Goal: Task Accomplishment & Management: Manage account settings

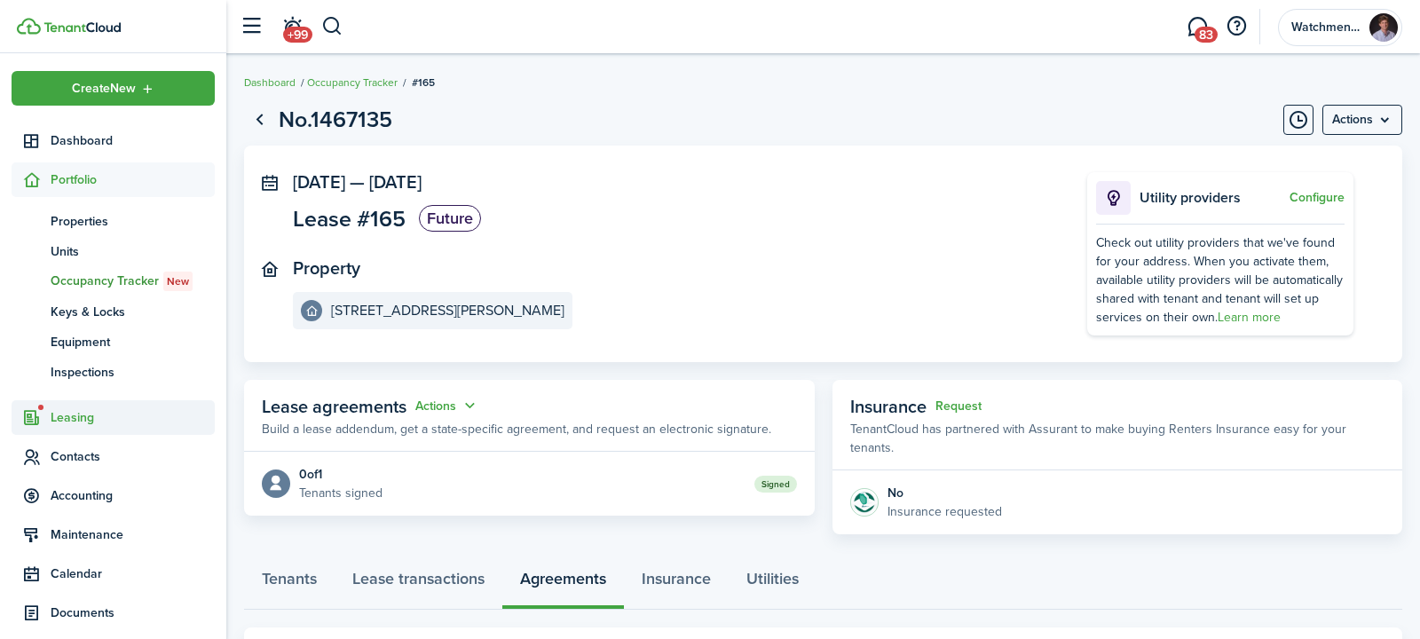
click at [75, 416] on span "Leasing" at bounding box center [133, 417] width 164 height 19
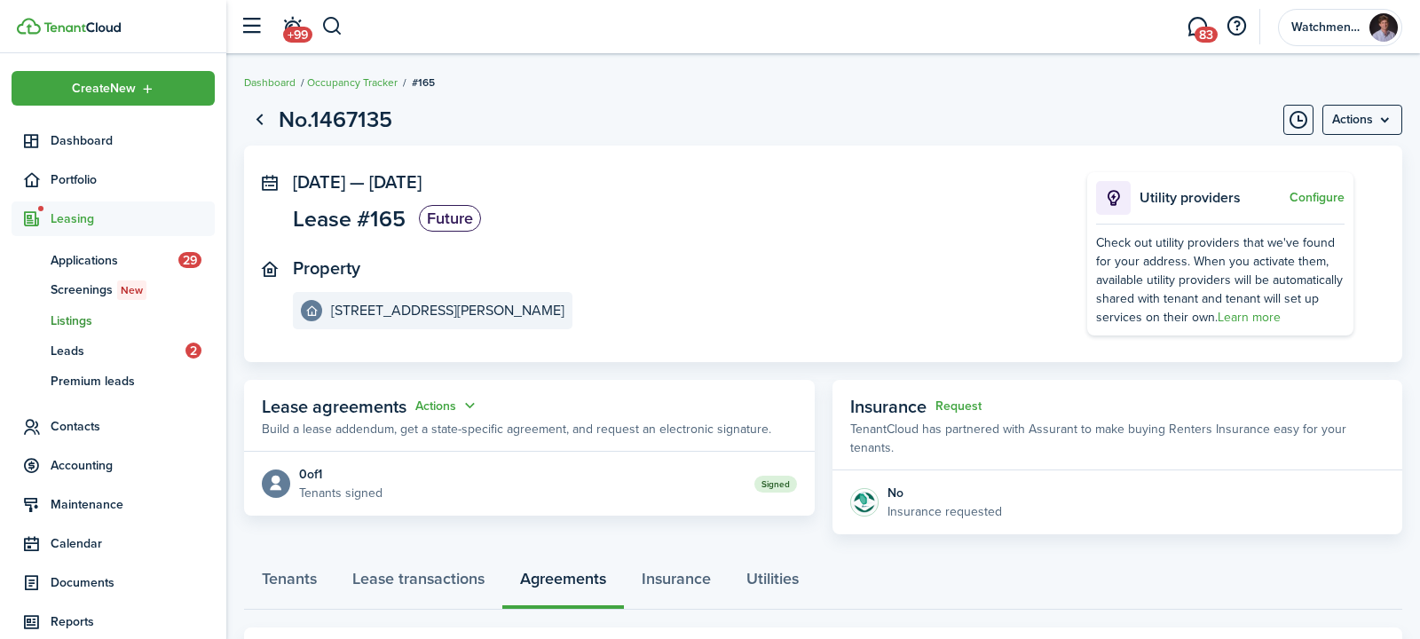
click at [90, 324] on span "Listings" at bounding box center [133, 320] width 164 height 19
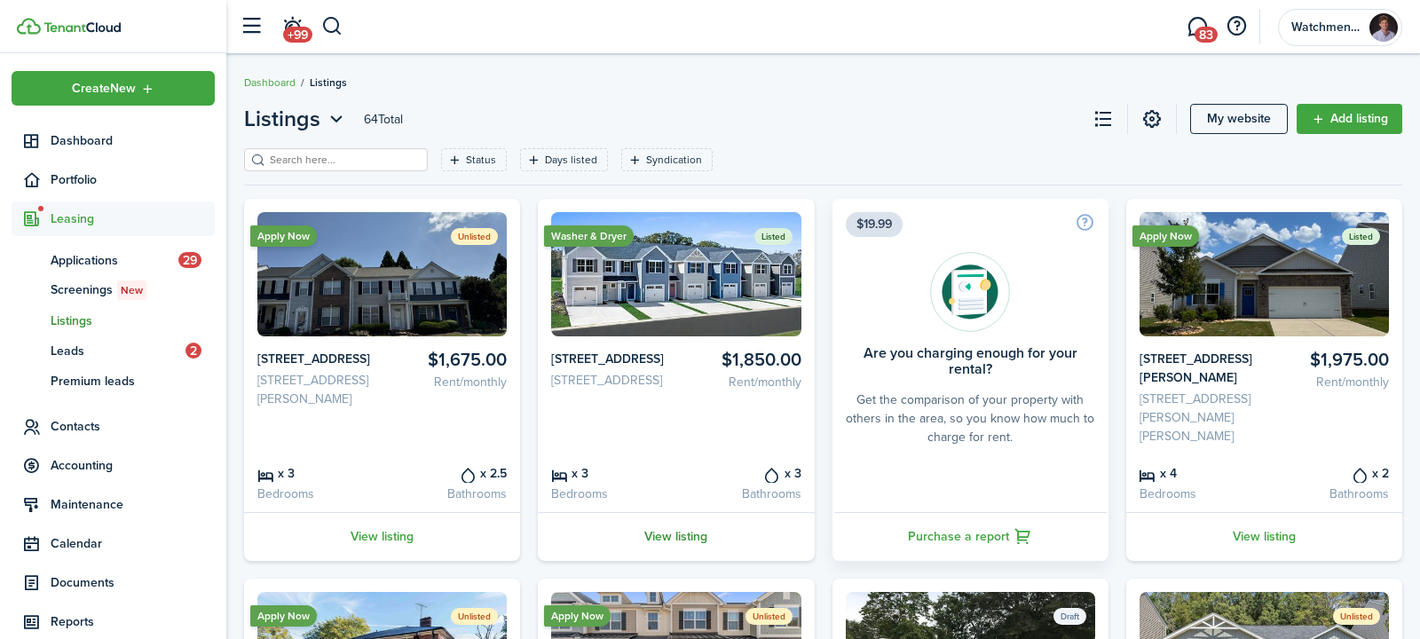
click at [689, 521] on link "View listing" at bounding box center [676, 536] width 276 height 49
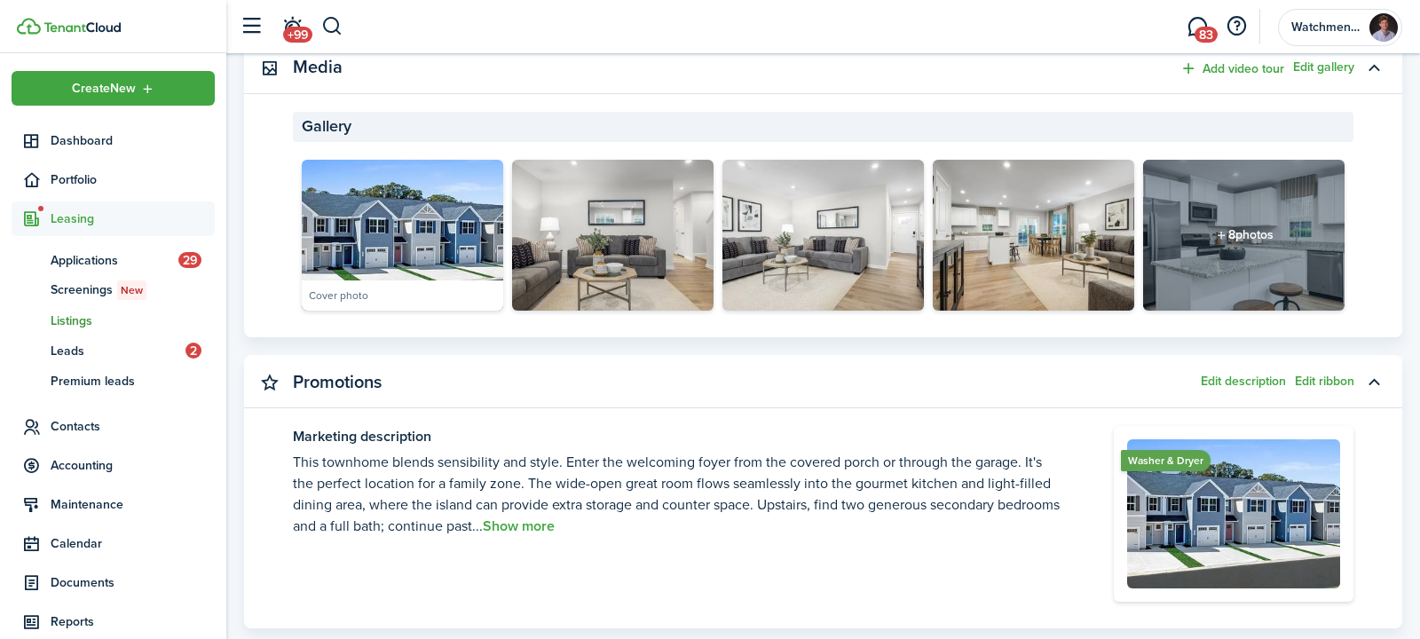
scroll to position [915, 0]
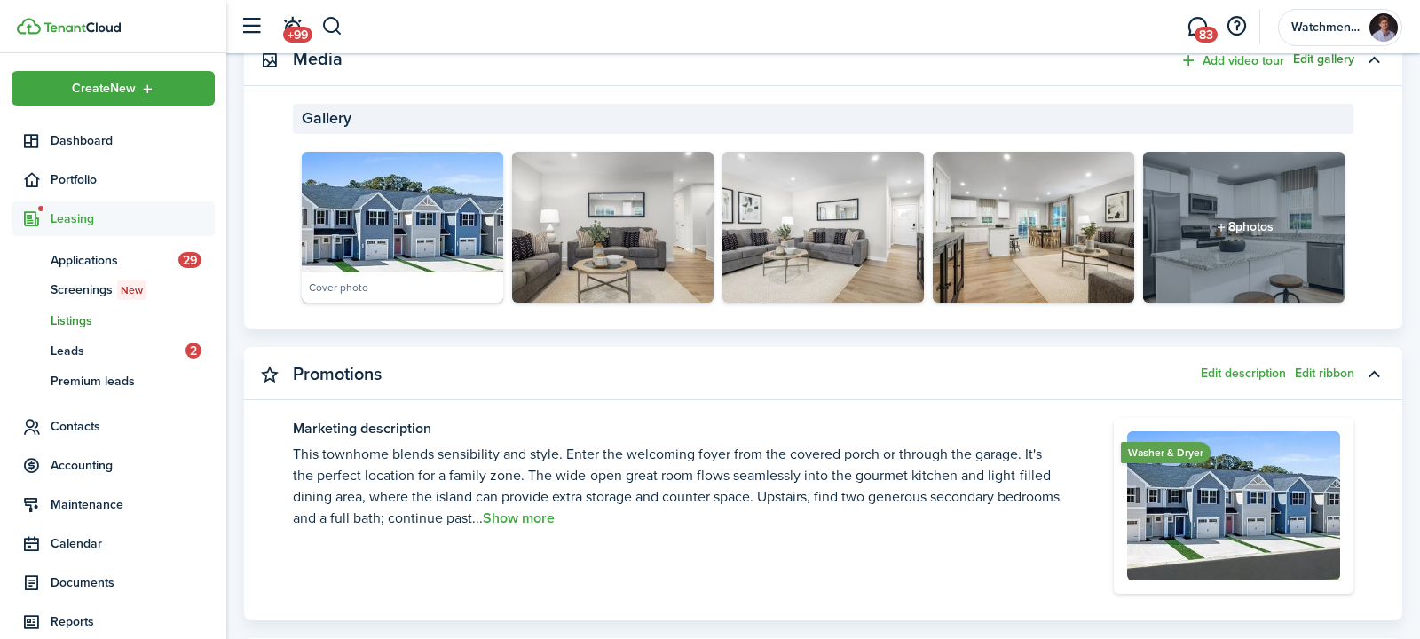
click at [1329, 58] on button "Edit gallery" at bounding box center [1323, 59] width 61 height 14
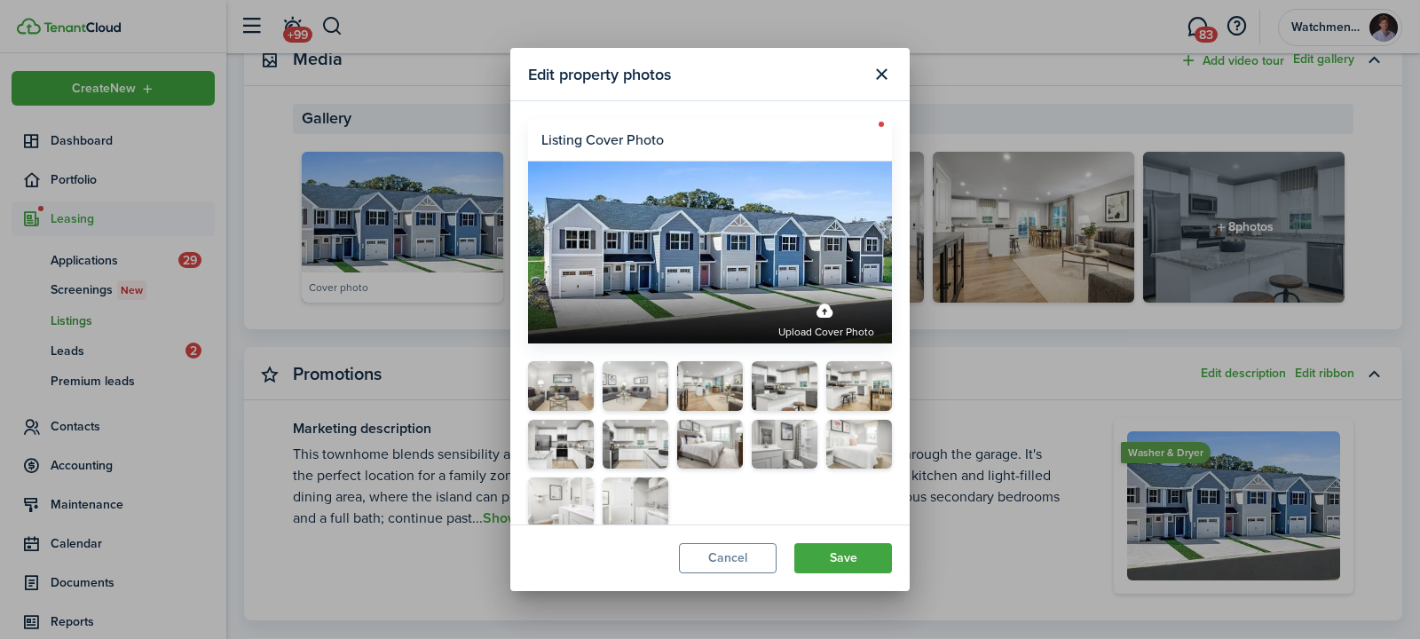
scroll to position [56, 0]
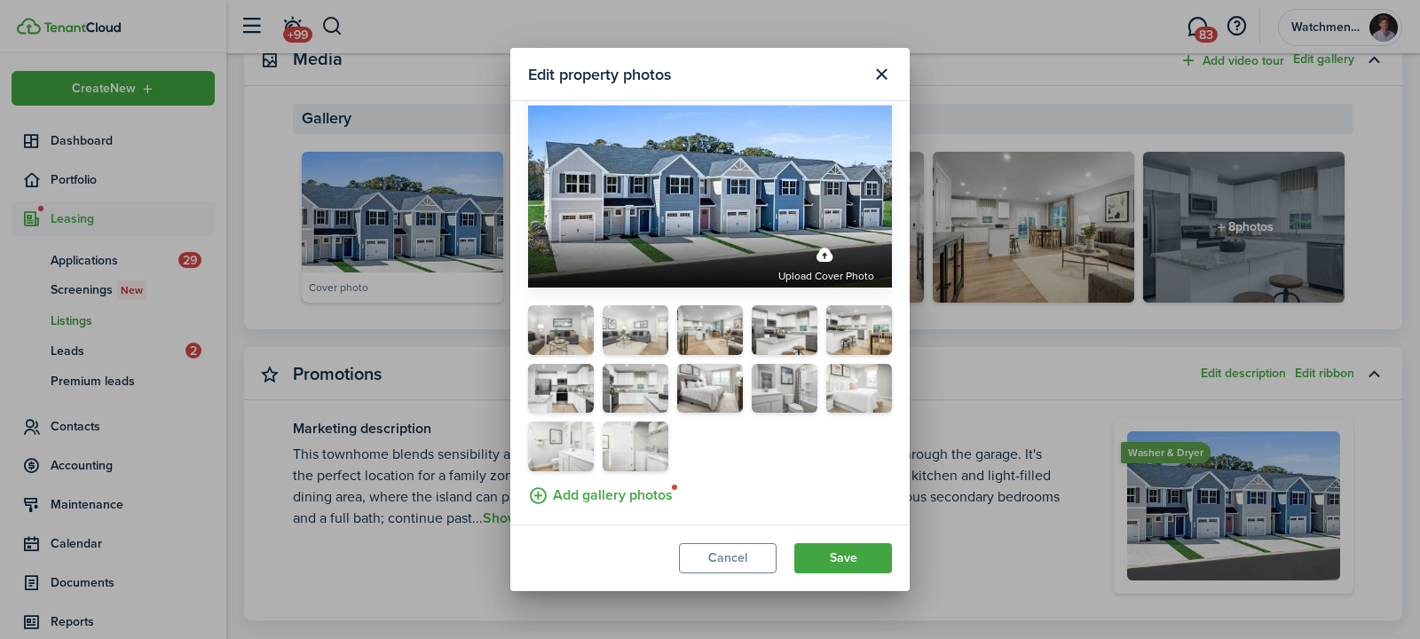
click at [628, 497] on label "Add gallery photos" at bounding box center [600, 494] width 145 height 28
click at [528, 480] on input "Add gallery photos" at bounding box center [528, 480] width 0 height 0
click at [612, 486] on label "Add gallery photos" at bounding box center [600, 494] width 145 height 28
click at [528, 480] on input "Add gallery photos" at bounding box center [528, 480] width 0 height 0
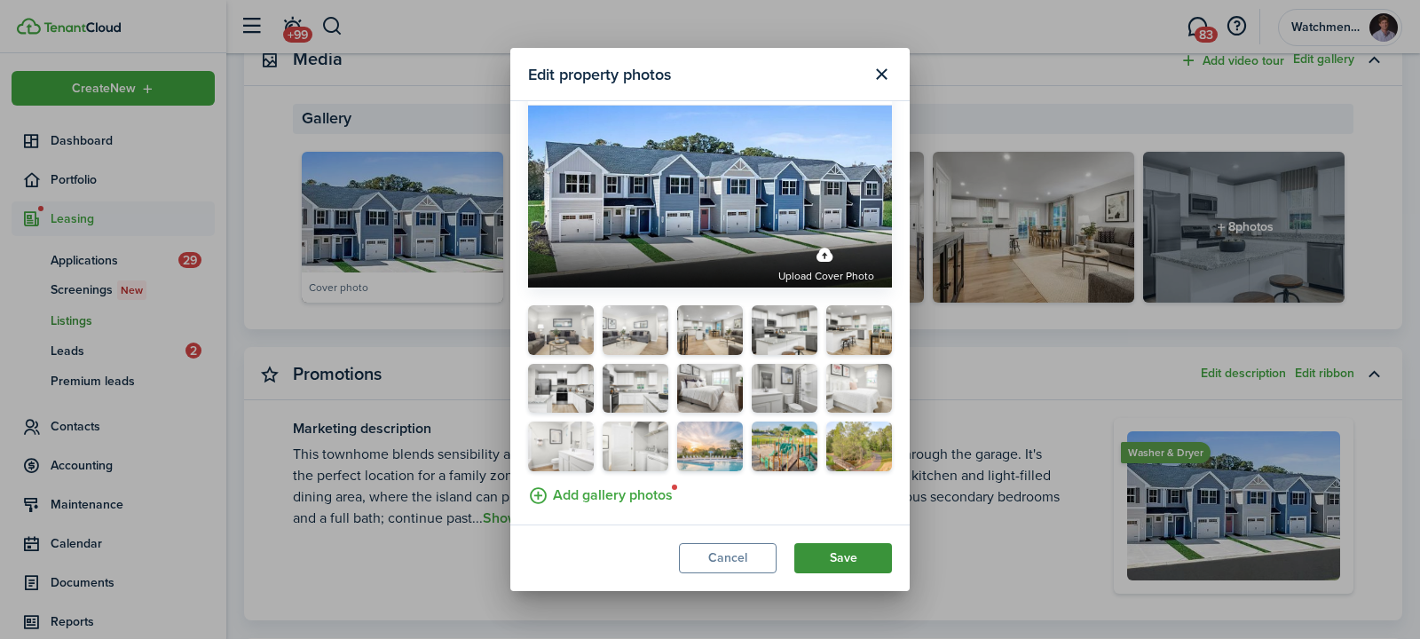
click at [862, 556] on button "Save" at bounding box center [843, 558] width 98 height 30
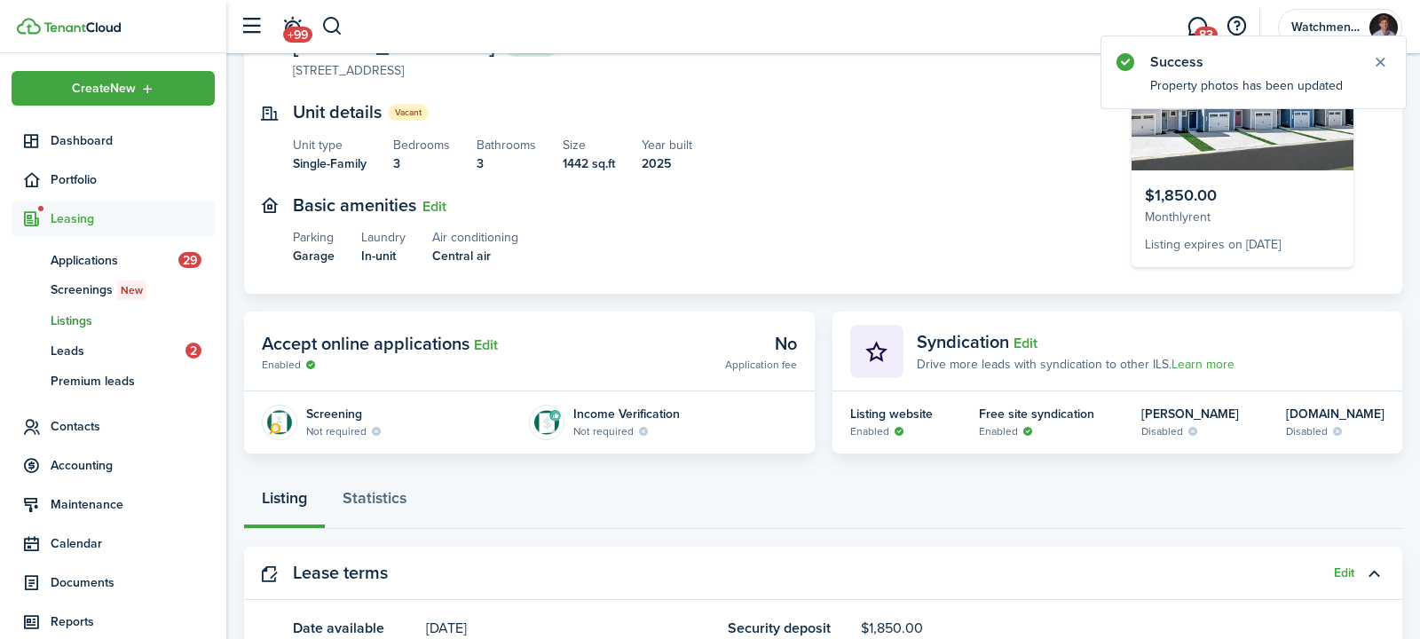
scroll to position [169, 0]
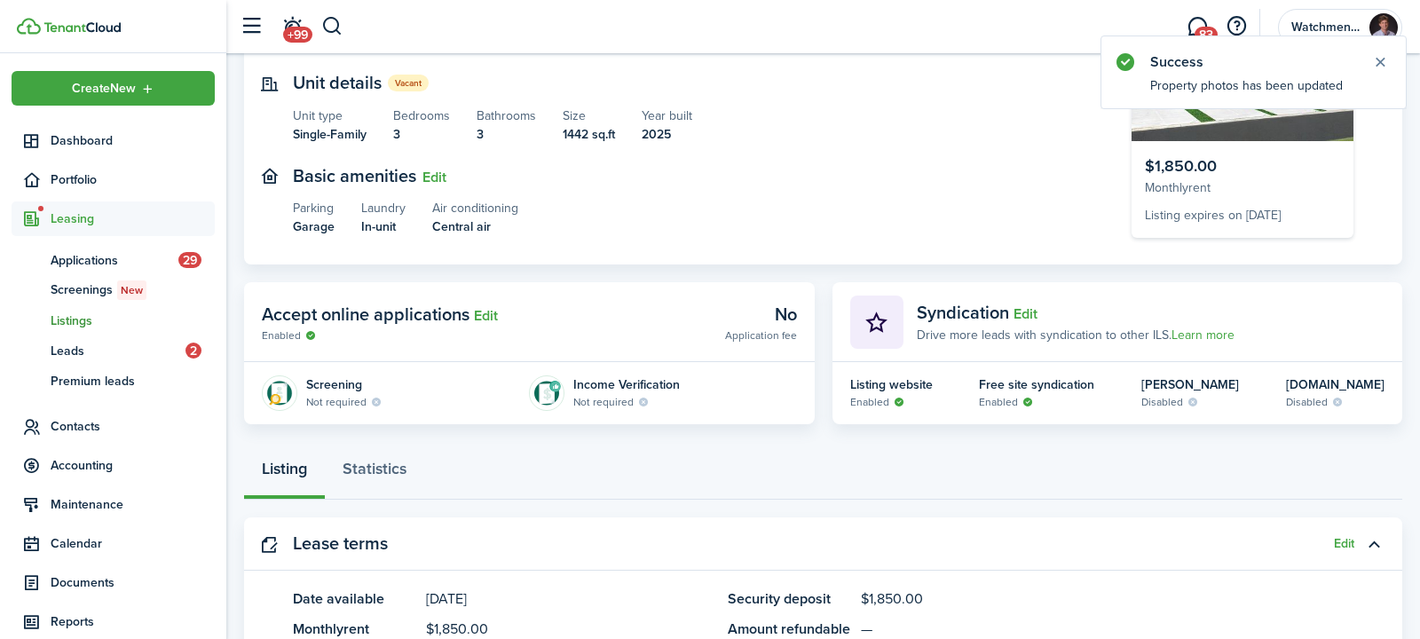
click at [1024, 301] on span "Edit" at bounding box center [1025, 312] width 24 height 27
click at [1021, 315] on button "Edit" at bounding box center [1025, 314] width 24 height 16
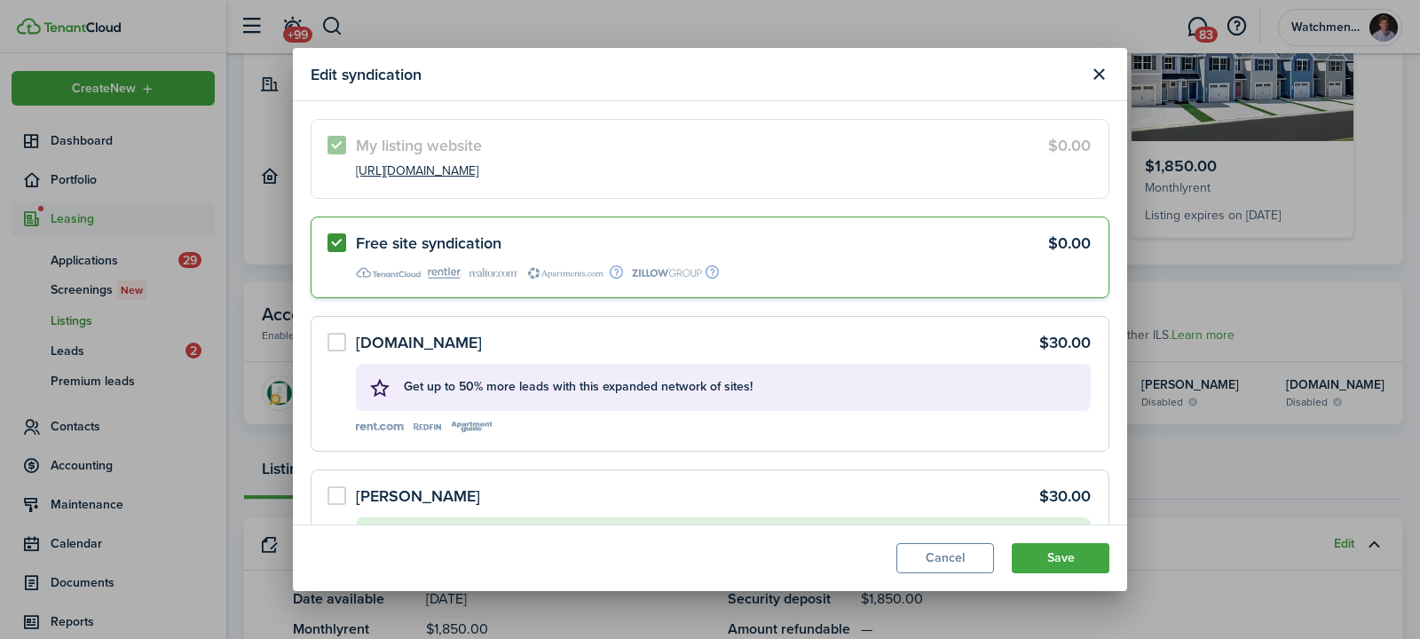
click at [343, 239] on label "Free site syndication $0.00" at bounding box center [710, 257] width 799 height 81
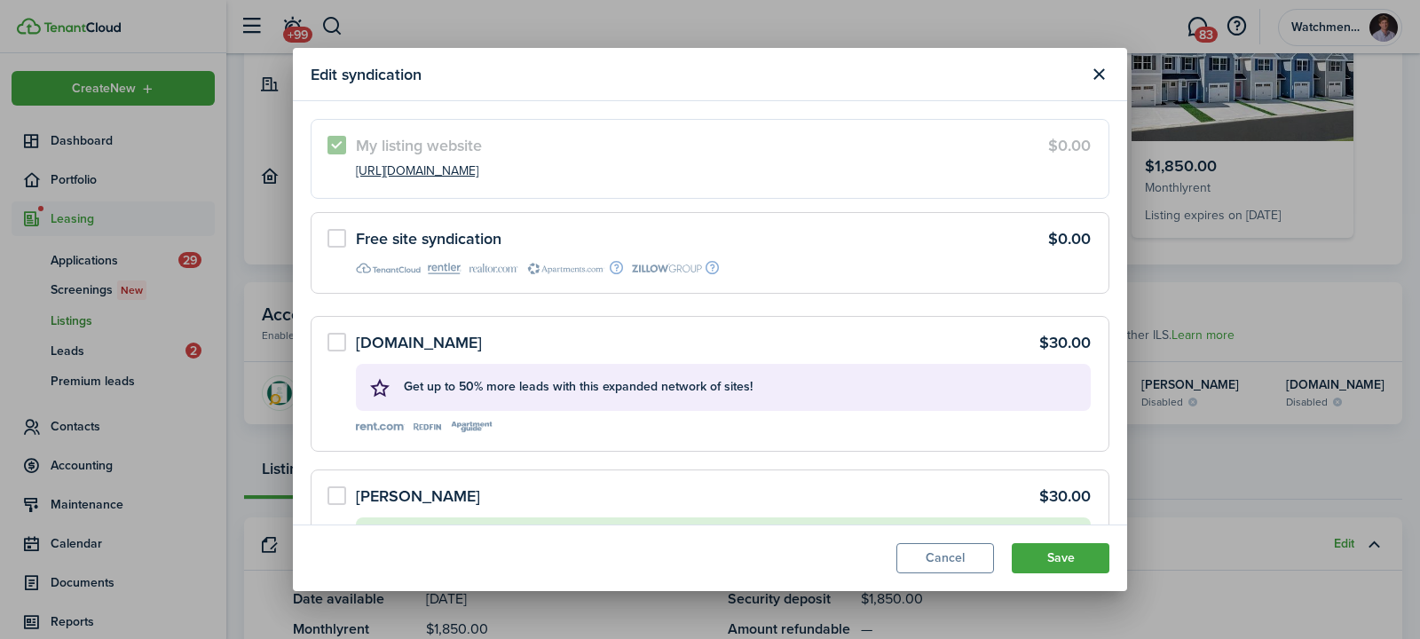
click at [343, 239] on label "Free site syndication $0.00" at bounding box center [710, 252] width 799 height 81
radio input "true"
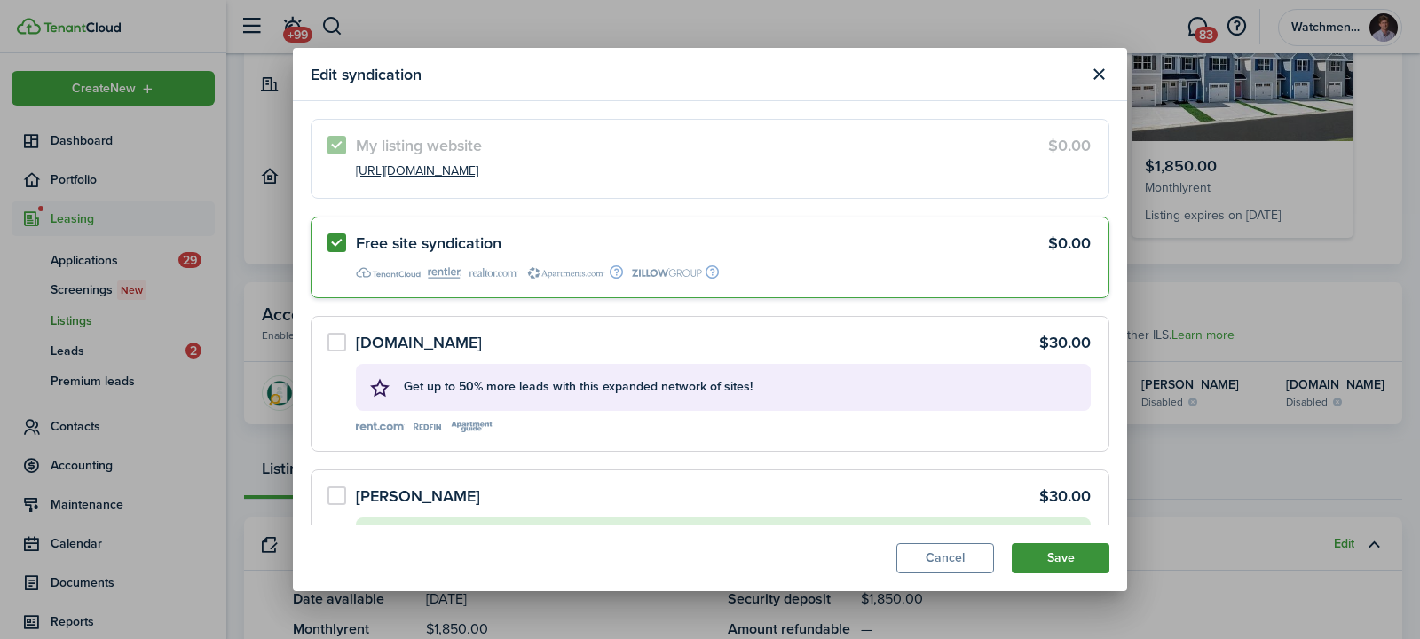
click at [1057, 559] on button "Save" at bounding box center [1061, 558] width 98 height 30
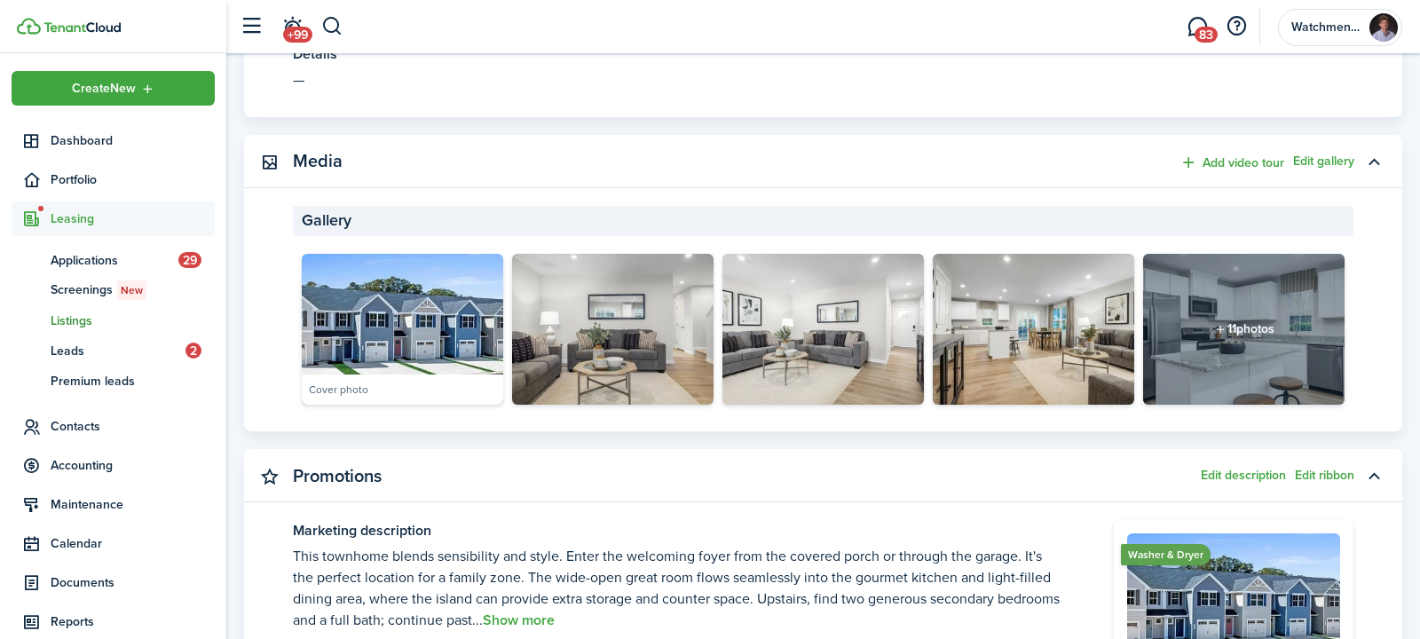
scroll to position [855, 0]
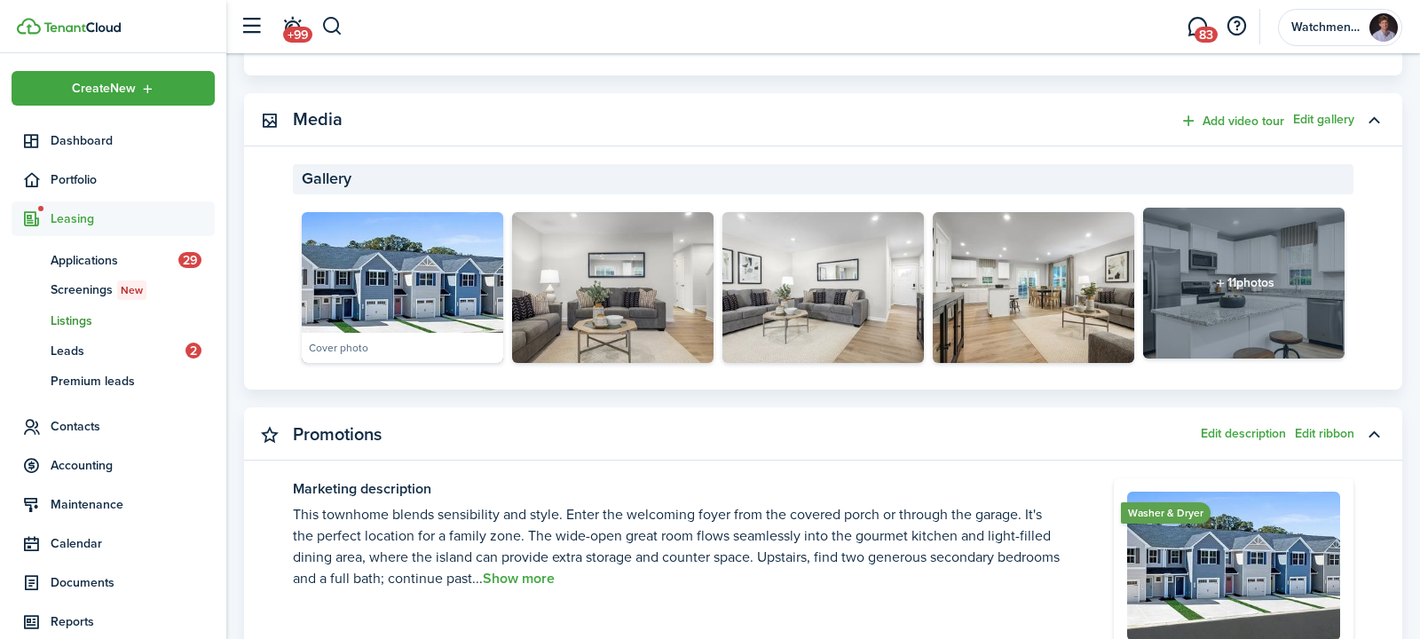
click at [1263, 286] on div "11 photos" at bounding box center [1243, 283] width 201 height 151
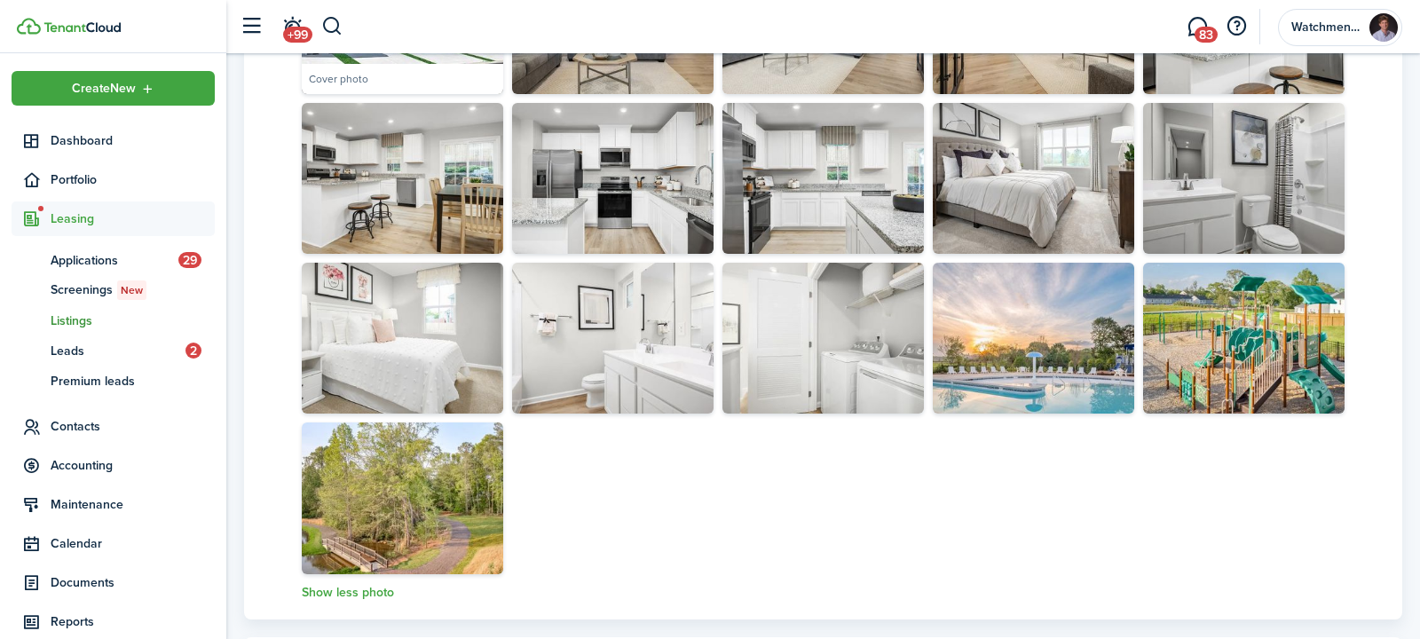
scroll to position [1169, 0]
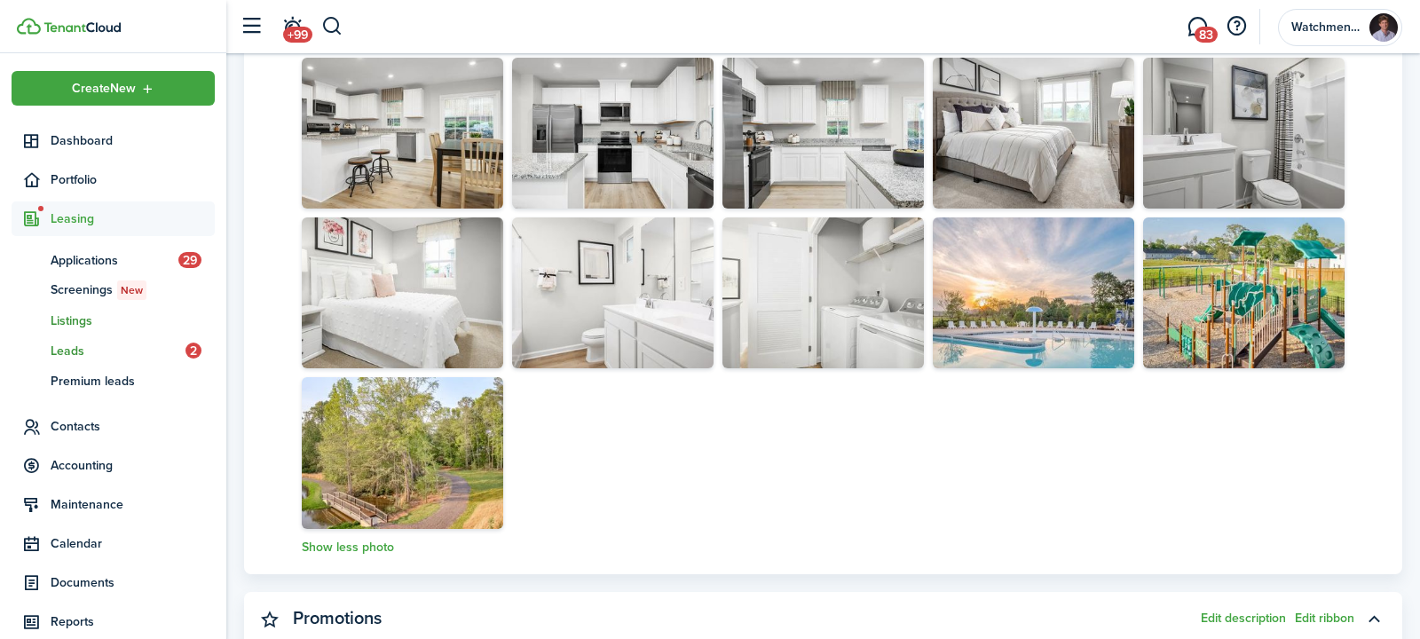
click at [75, 358] on span "Leads" at bounding box center [118, 351] width 135 height 19
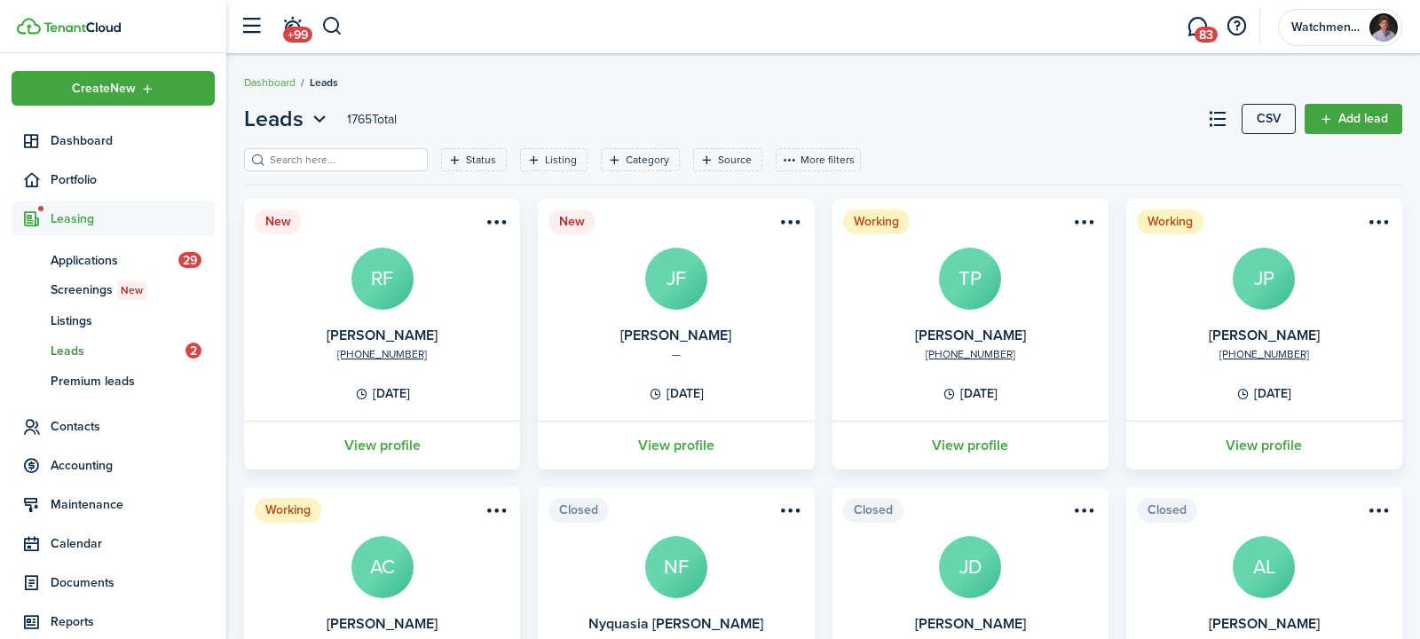
click at [786, 223] on menu-btn-icon "Open menu" at bounding box center [791, 222] width 30 height 30
click at [655, 460] on link "View profile" at bounding box center [675, 445] width 281 height 49
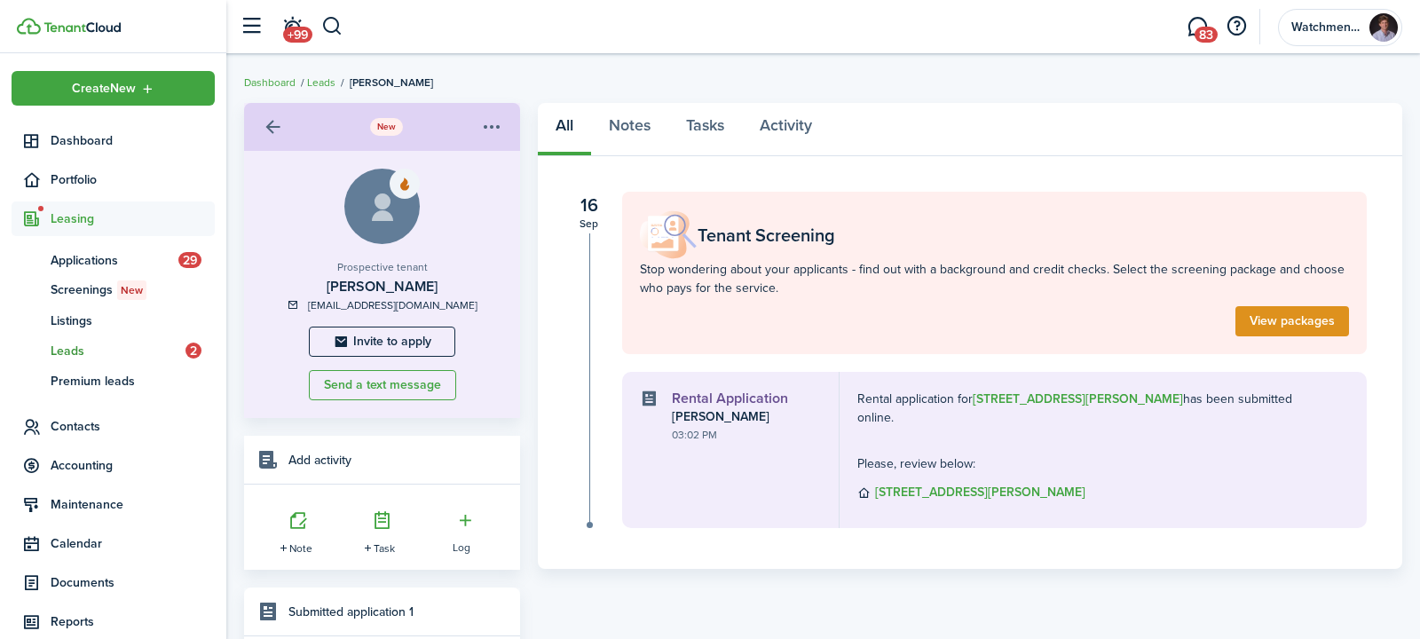
click at [498, 121] on menu-btn-icon "Open menu" at bounding box center [492, 127] width 30 height 30
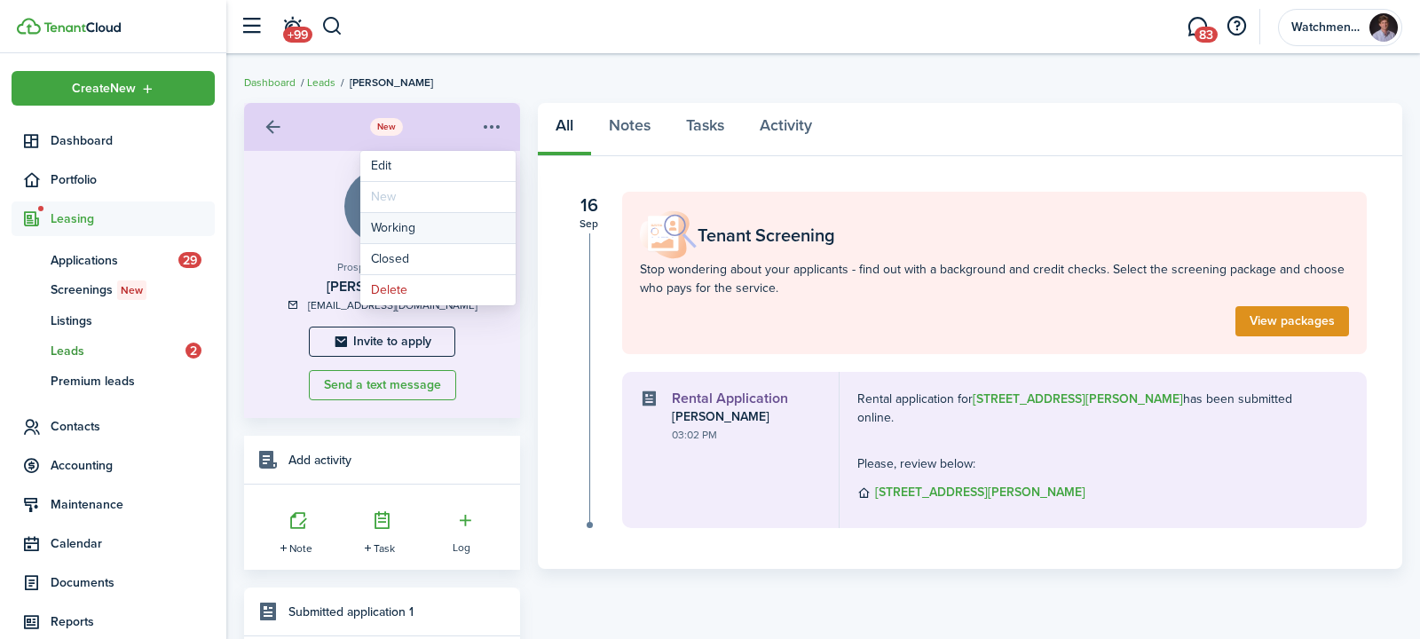
click at [438, 235] on button "Working" at bounding box center [437, 228] width 155 height 30
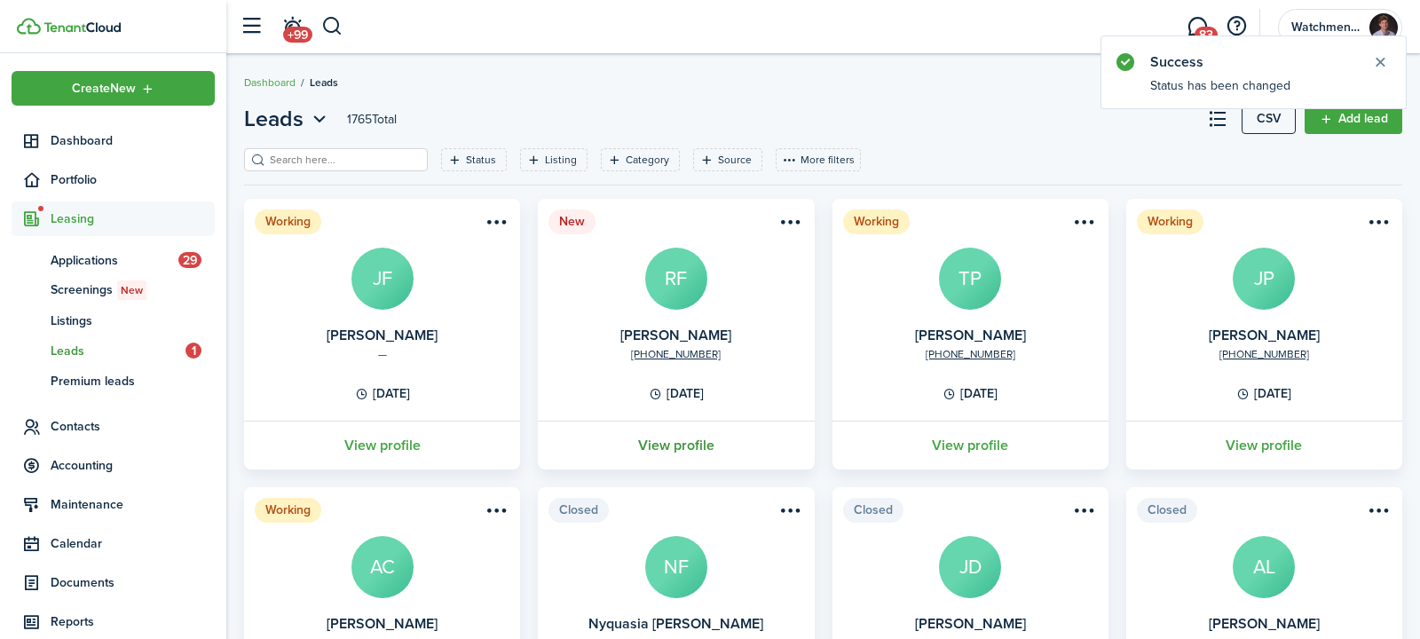
click at [681, 446] on link "View profile" at bounding box center [675, 445] width 281 height 49
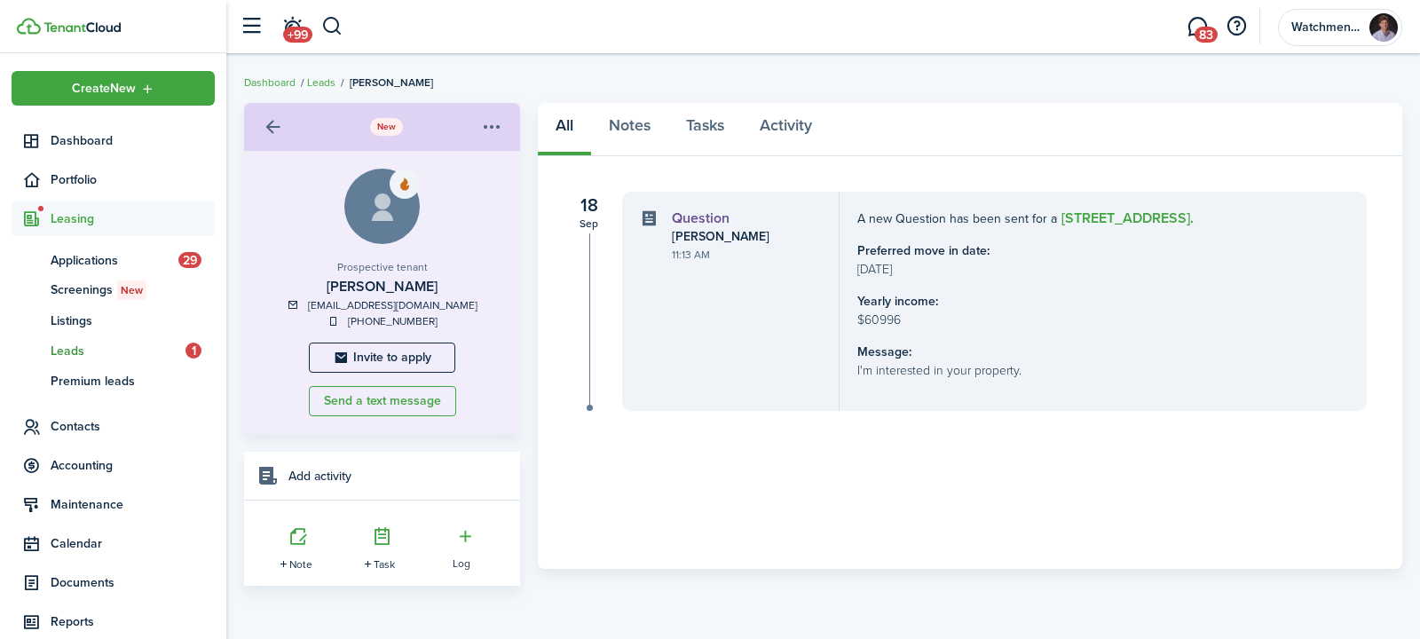
click at [508, 128] on button "Open menu" at bounding box center [496, 127] width 39 height 30
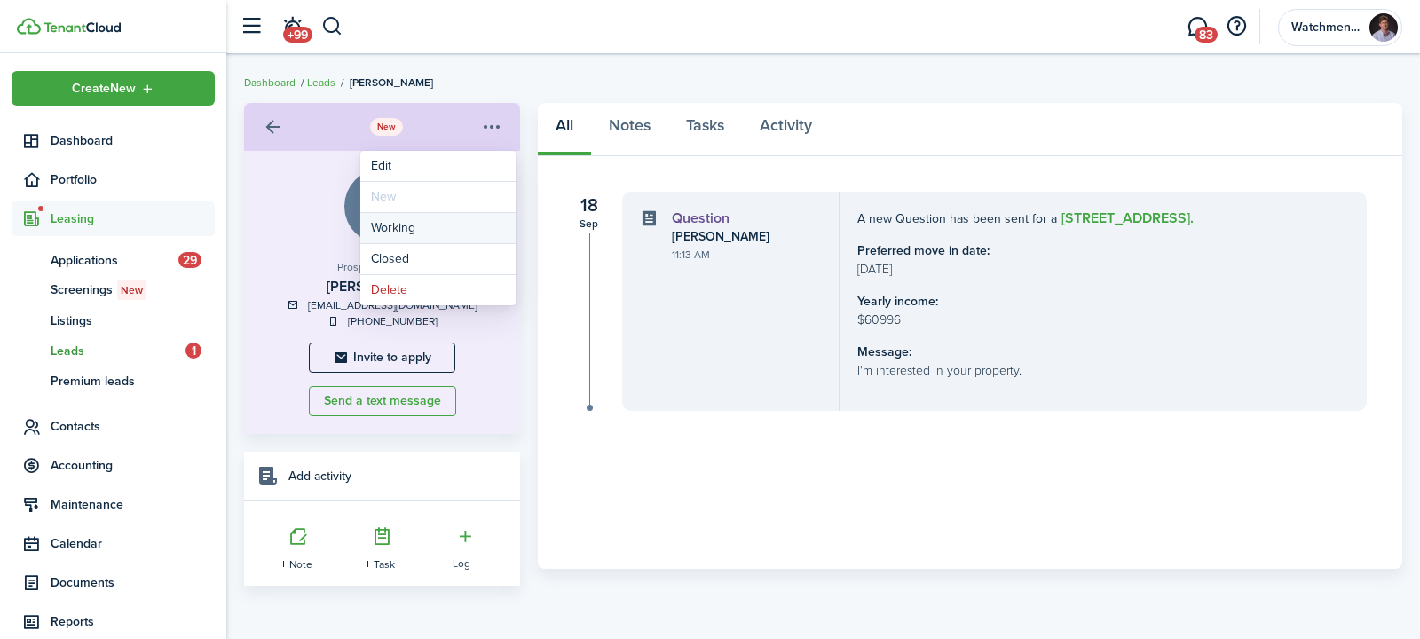
click at [406, 223] on button "Working" at bounding box center [437, 228] width 155 height 30
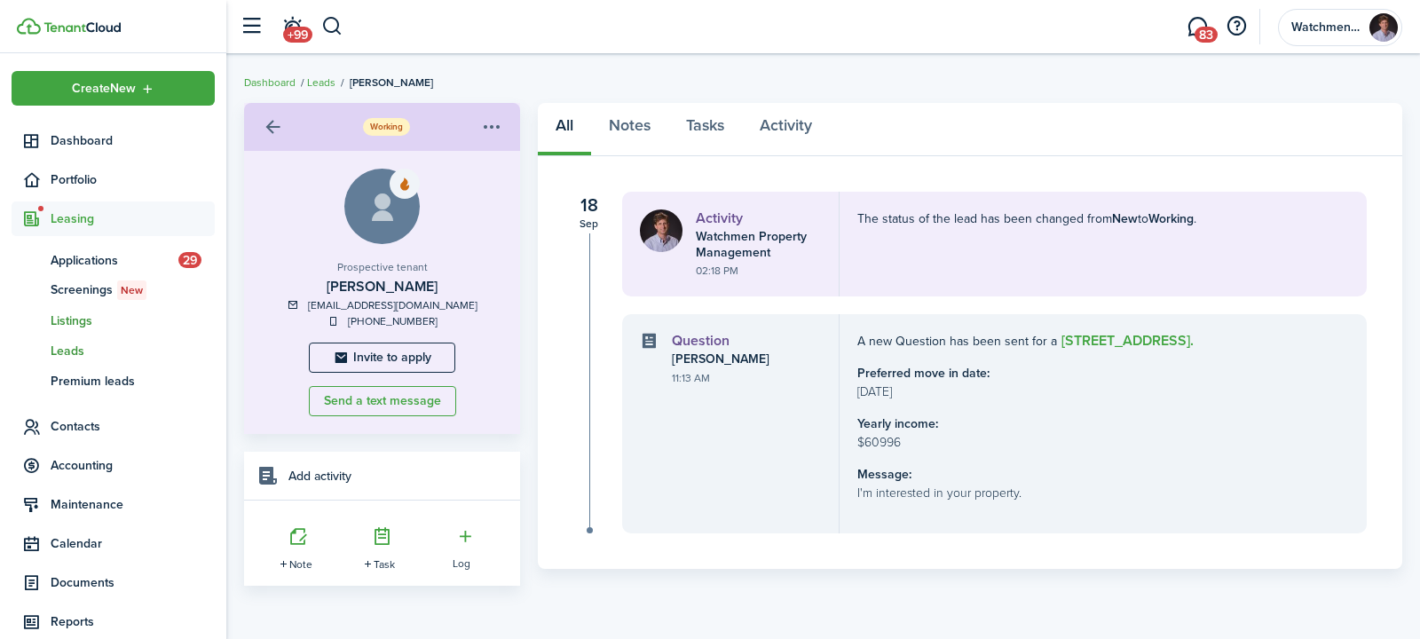
click at [73, 322] on span "Listings" at bounding box center [133, 320] width 164 height 19
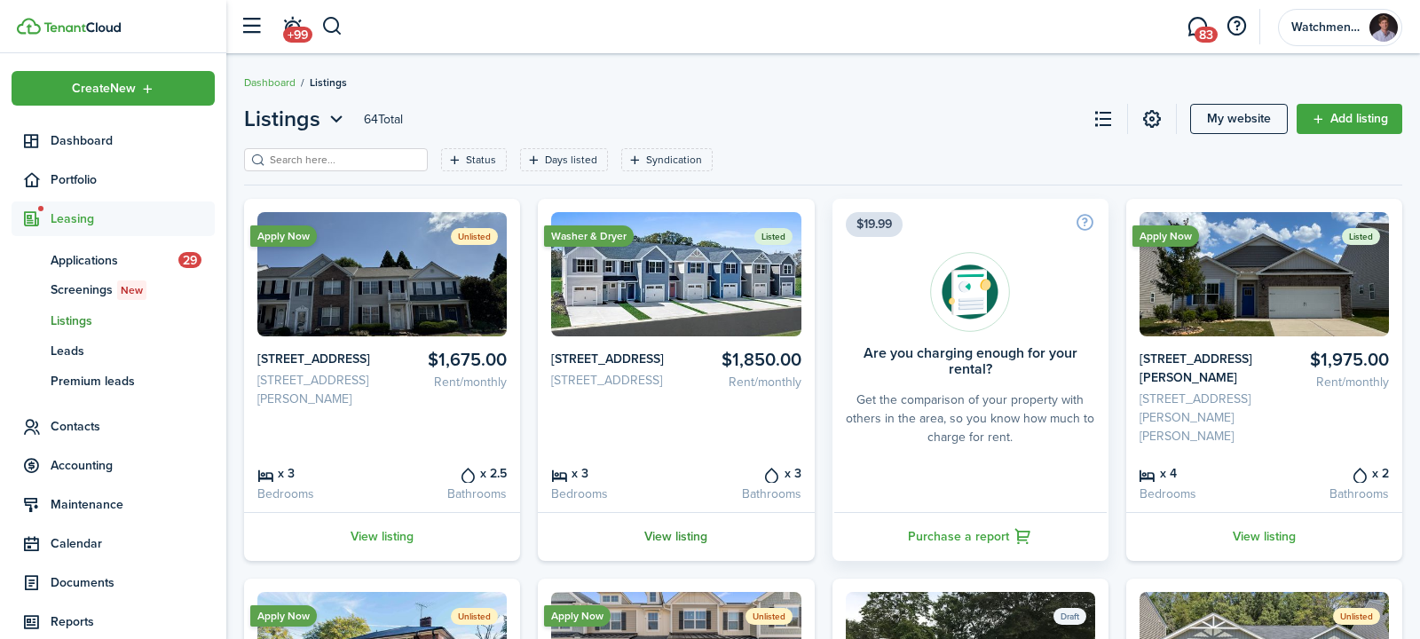
click at [671, 520] on link "View listing" at bounding box center [676, 536] width 276 height 49
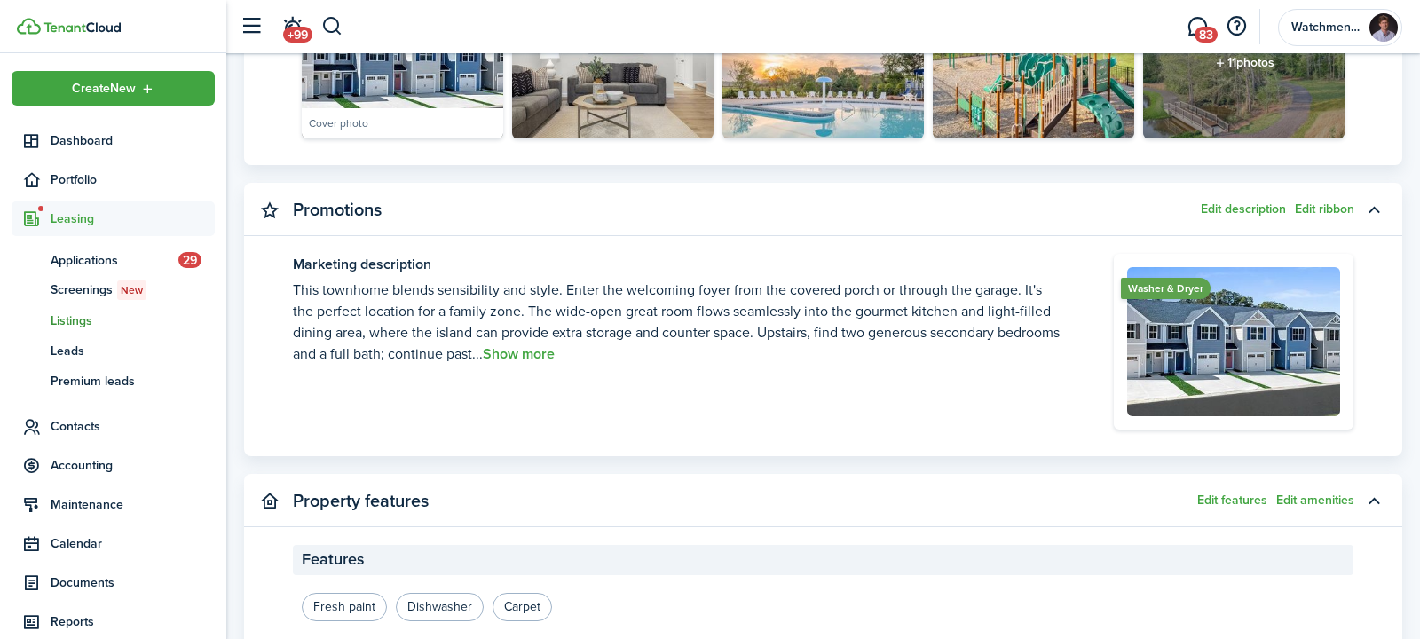
scroll to position [1080, 0]
click at [82, 319] on span "Listings" at bounding box center [133, 320] width 164 height 19
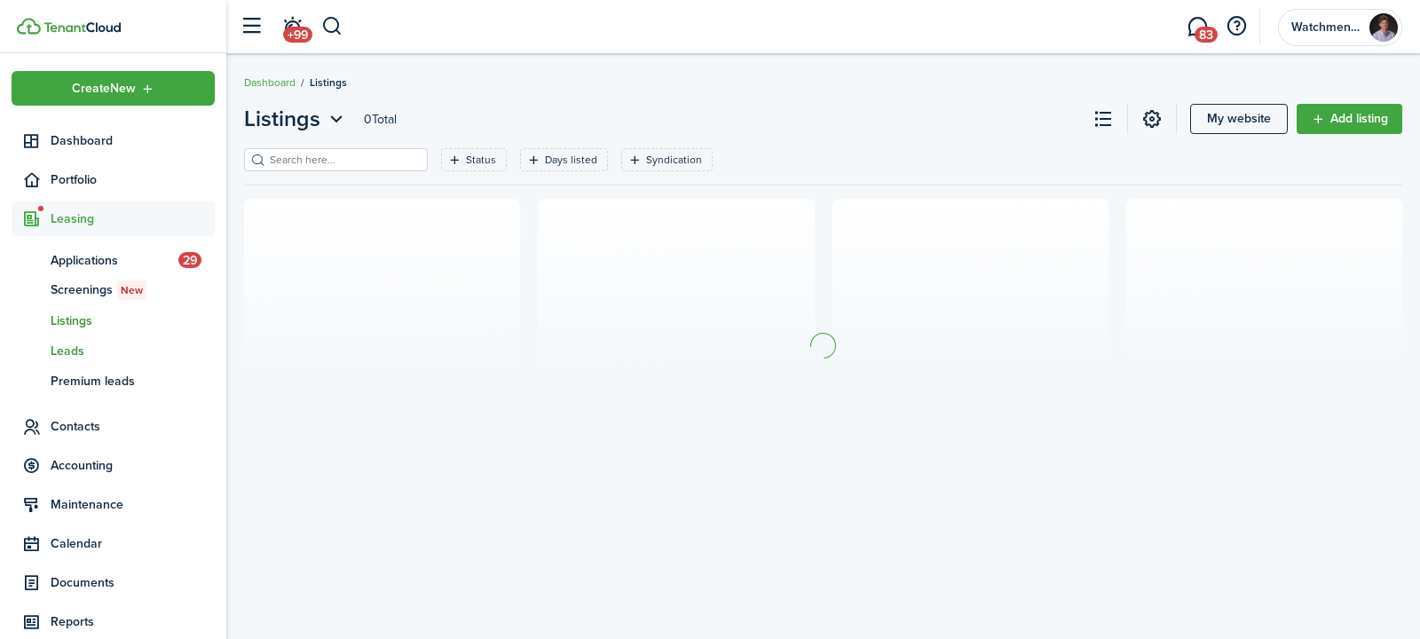
click at [74, 345] on span "Leads" at bounding box center [133, 351] width 164 height 19
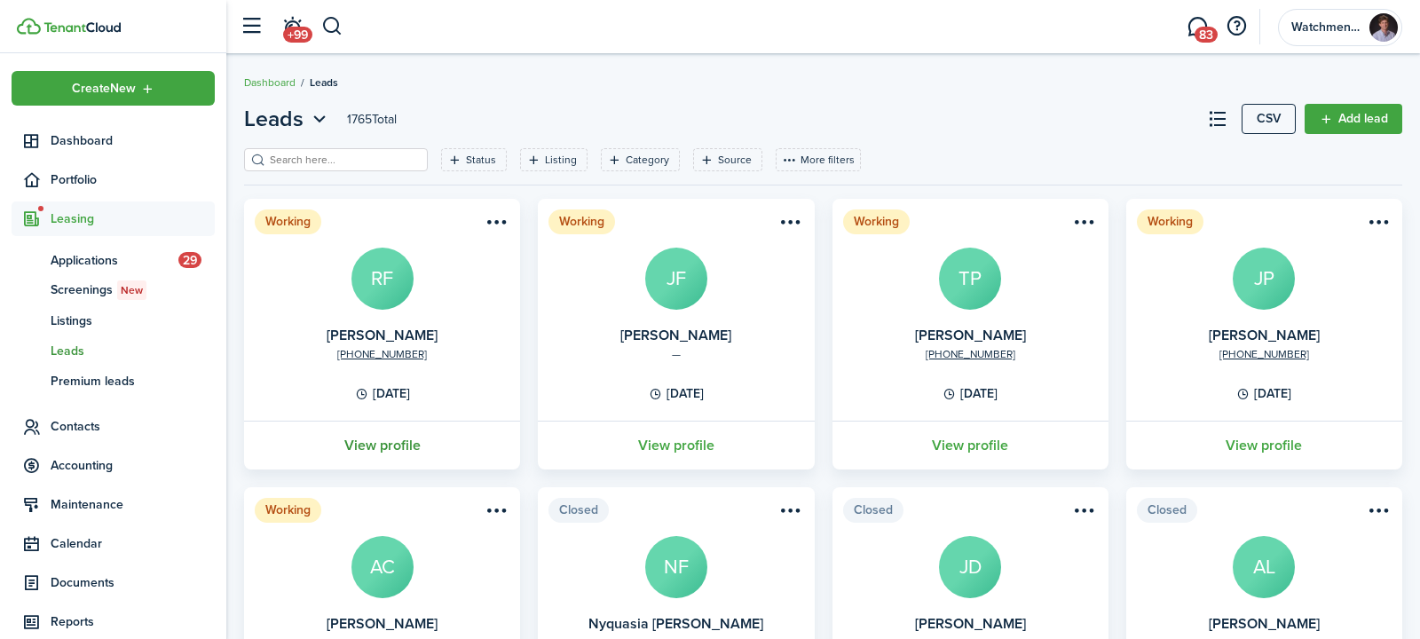
click at [376, 449] on link "View profile" at bounding box center [381, 445] width 281 height 49
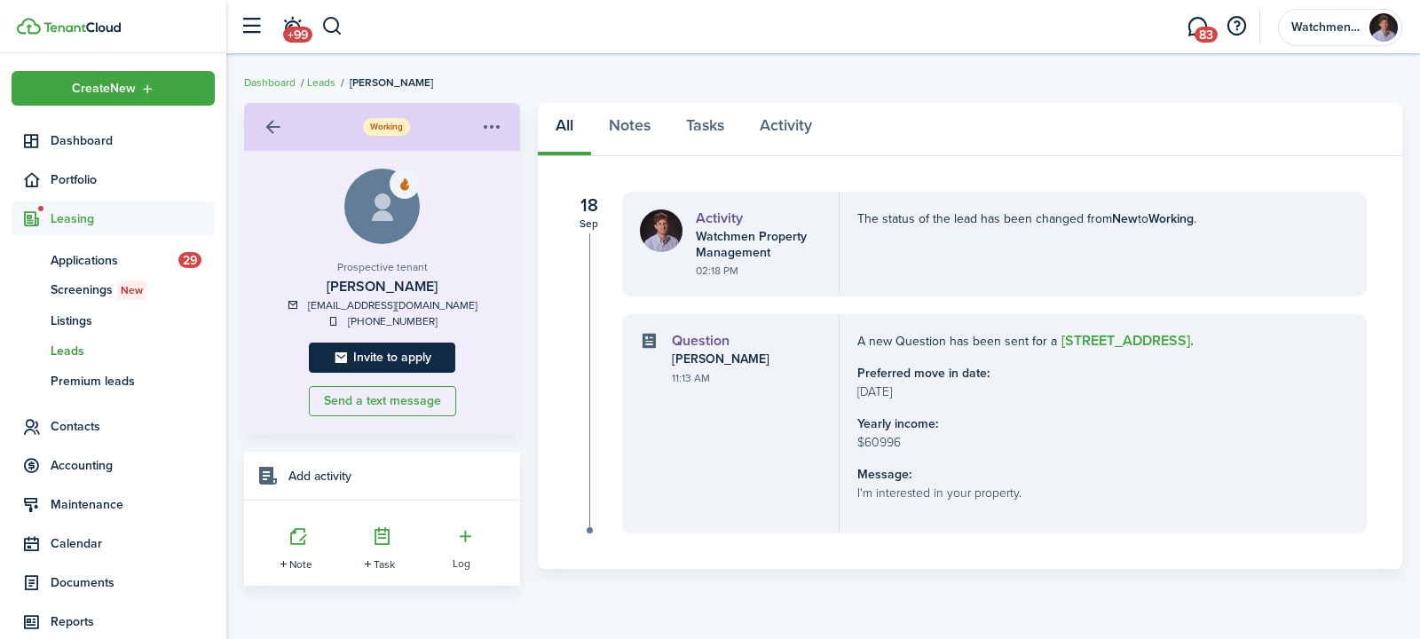
click at [403, 360] on button "Invite to apply" at bounding box center [382, 358] width 146 height 30
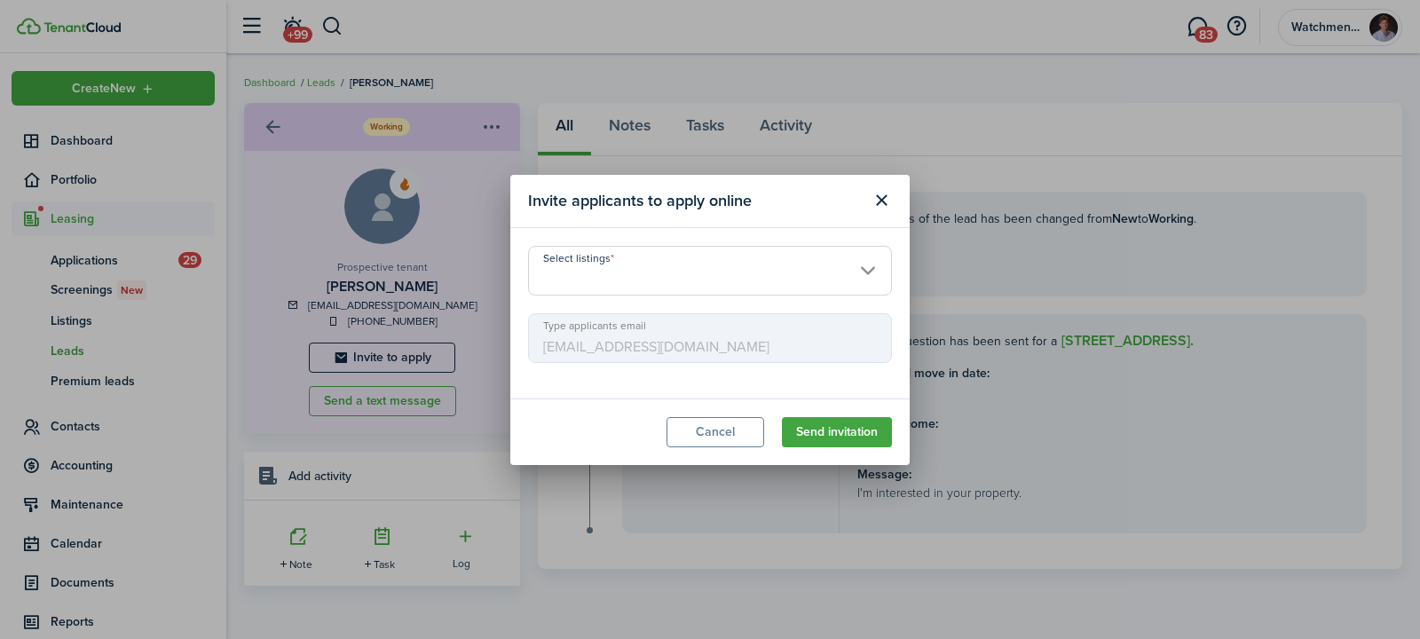
click at [706, 279] on input "Select listings" at bounding box center [710, 271] width 364 height 50
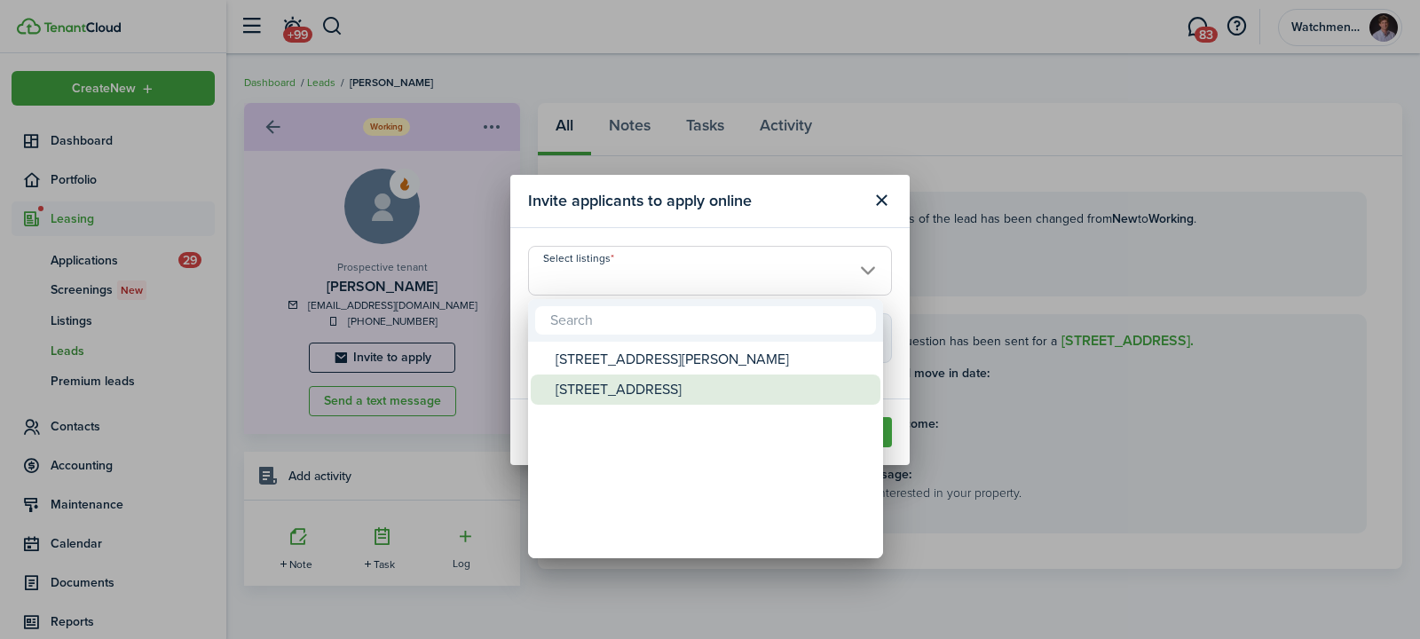
click at [629, 390] on div "[STREET_ADDRESS]" at bounding box center [712, 389] width 314 height 30
type input "[STREET_ADDRESS]"
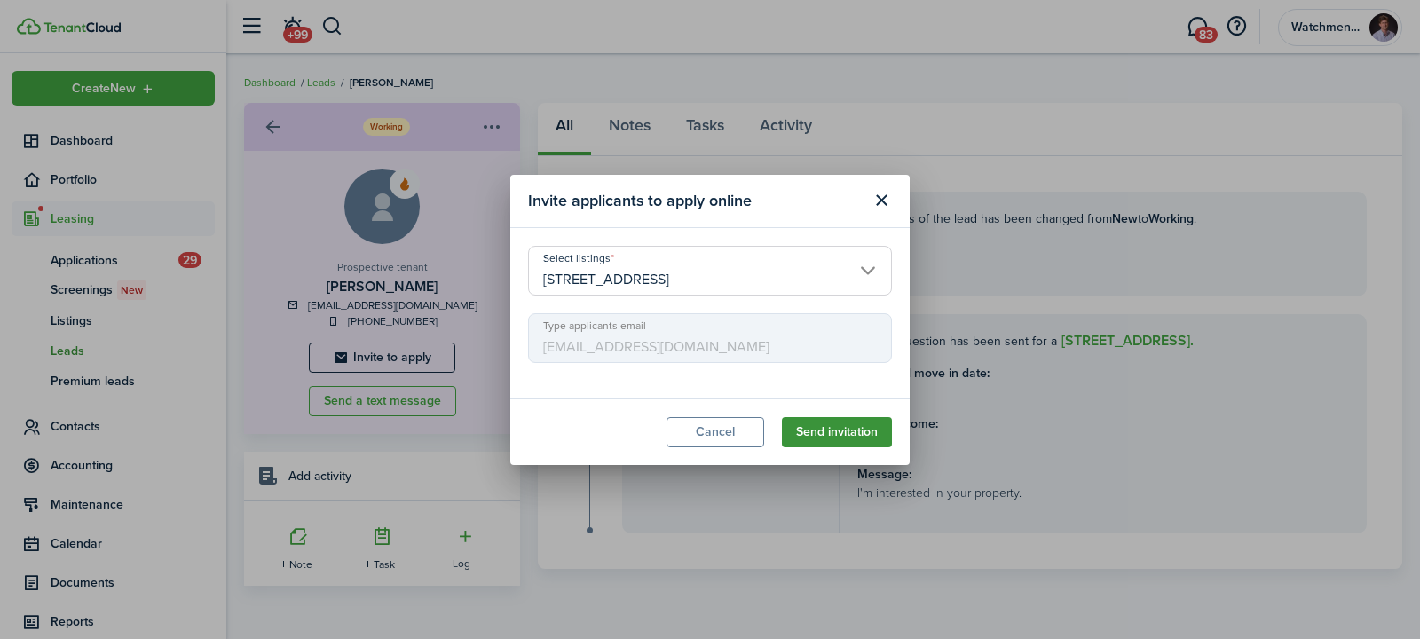
click at [840, 440] on button "Send invitation" at bounding box center [837, 432] width 110 height 30
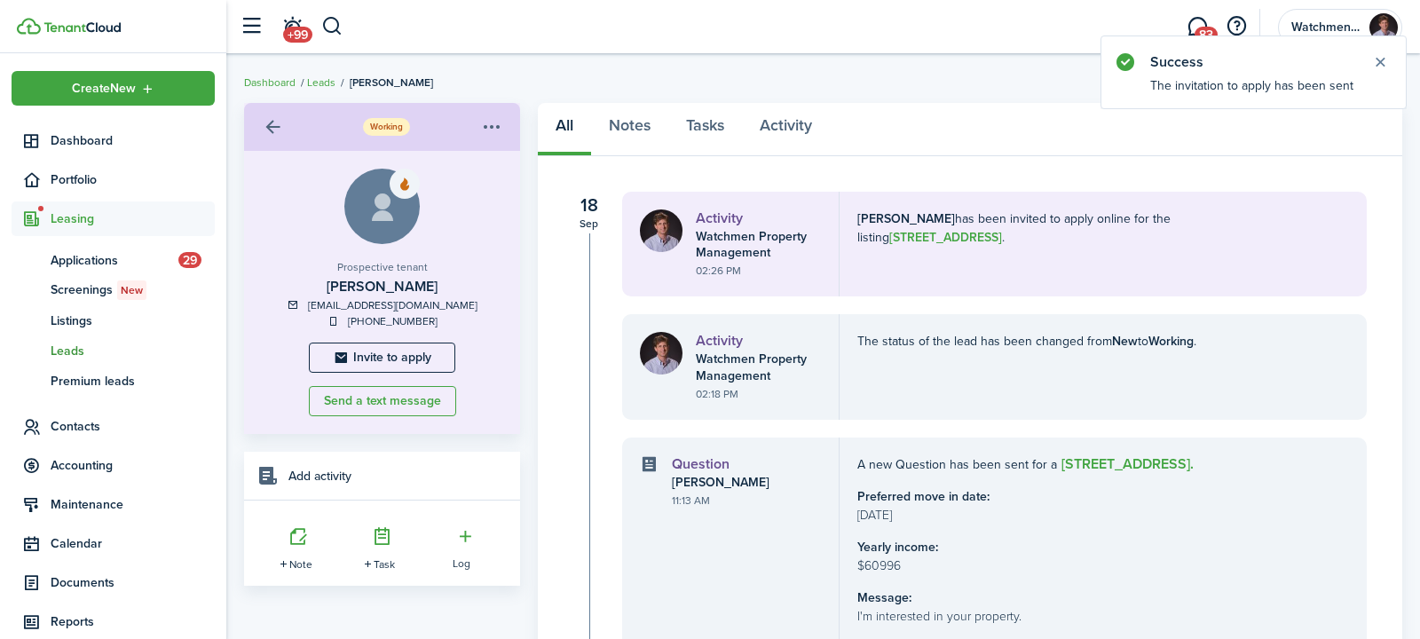
click at [295, 554] on link "Note" at bounding box center [298, 545] width 35 height 54
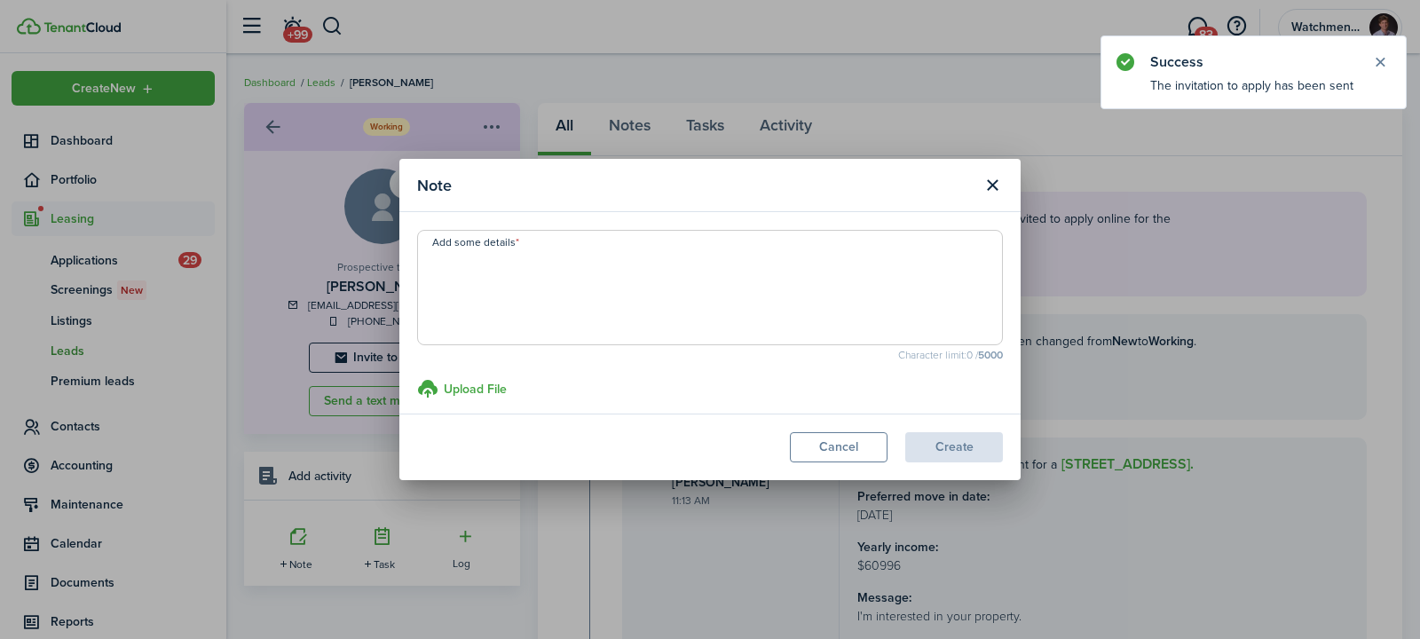
click at [634, 332] on textarea "Add some details" at bounding box center [710, 292] width 584 height 85
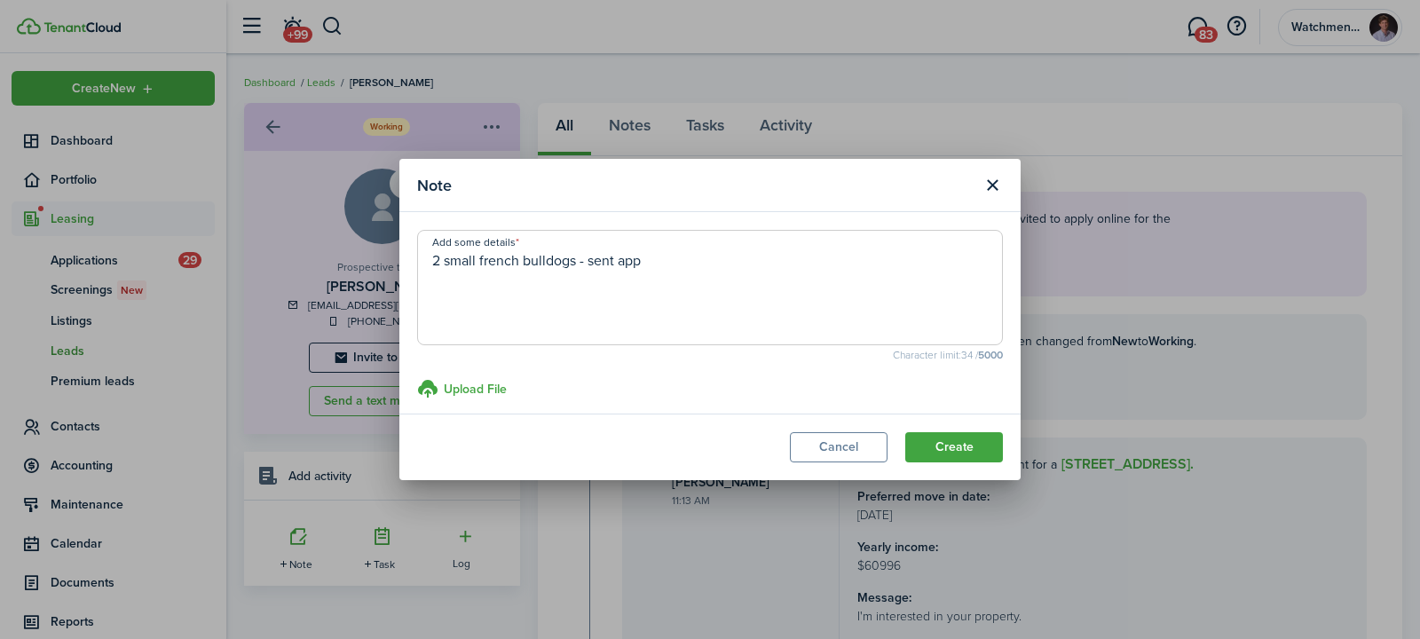
type textarea "2 small french bulldogs - sent app"
click at [989, 467] on modal-footer "Cancel Create" at bounding box center [709, 447] width 621 height 67
click at [976, 446] on button "Create" at bounding box center [954, 447] width 98 height 30
